Goal: Task Accomplishment & Management: Use online tool/utility

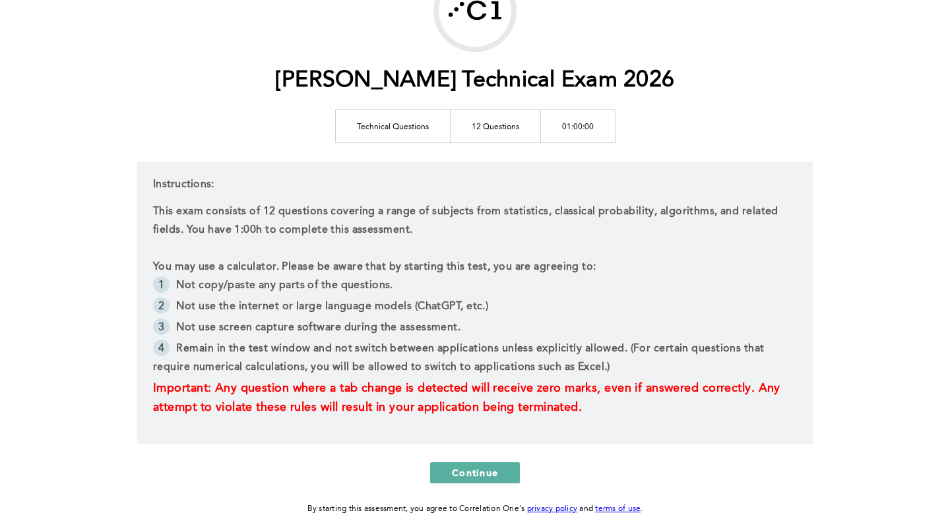
scroll to position [186, 0]
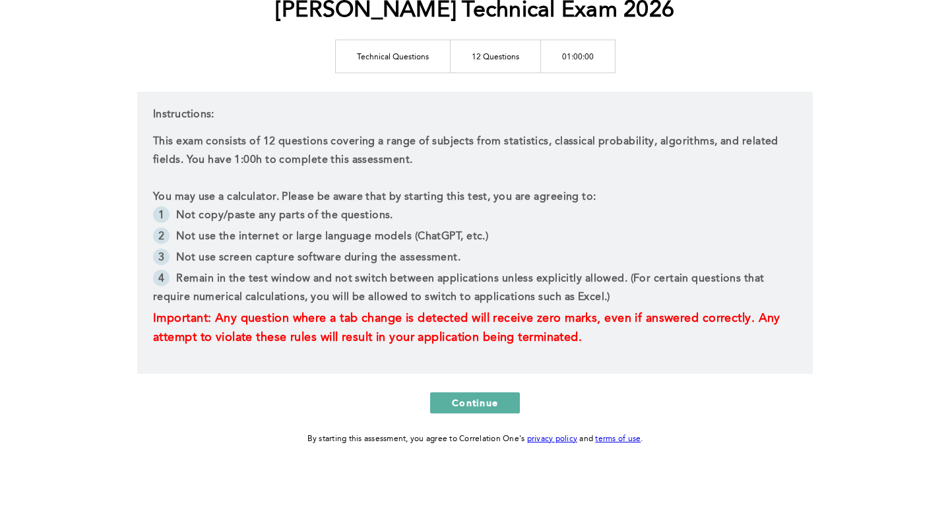
scroll to position [186, 0]
